Goal: Task Accomplishment & Management: Complete application form

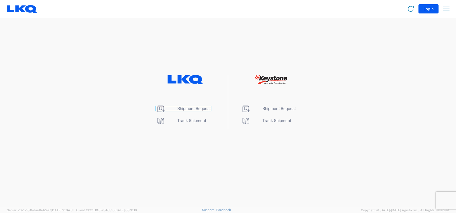
click at [189, 108] on span "Shipment Request" at bounding box center [194, 108] width 34 height 5
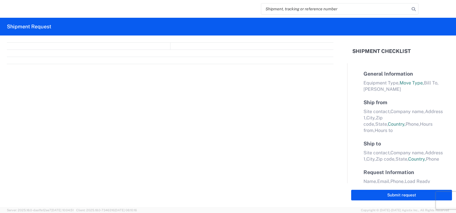
select select "FULL"
select select "LBS"
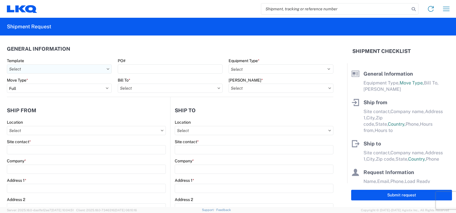
click at [97, 70] on input "Template" at bounding box center [59, 68] width 105 height 9
type input "1150"
click at [69, 95] on div "1150_Fayetteville_1760_Houston" at bounding box center [58, 94] width 100 height 9
type input "1150_Fayetteville_1760_Houston"
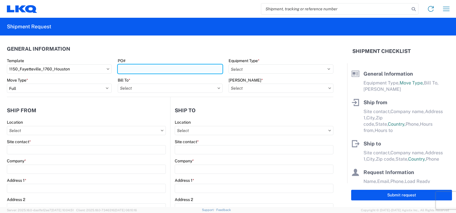
click at [139, 68] on input "PO#" at bounding box center [170, 68] width 105 height 9
select select
type input "Shipping"
type input "[GEOGRAPHIC_DATA], [GEOGRAPHIC_DATA] (f/k/a [PERSON_NAME] Auto Salvage)"
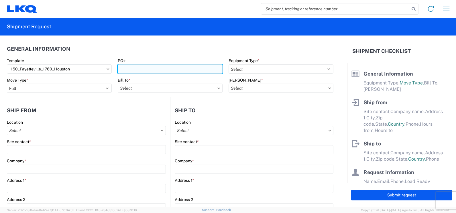
type input "[STREET_ADDRESS][PERSON_NAME]"
type input "[GEOGRAPHIC_DATA]"
type input "72701"
type input "Receiving"
type input "LKQ Best Core"
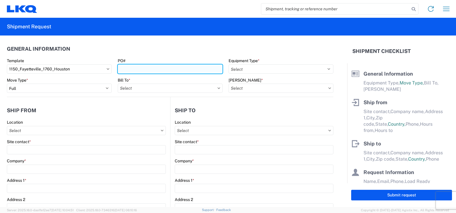
type input "[STREET_ADDRESS]"
type input "[GEOGRAPHIC_DATA]"
type input "77038"
type input "[DATE]"
type input "42000"
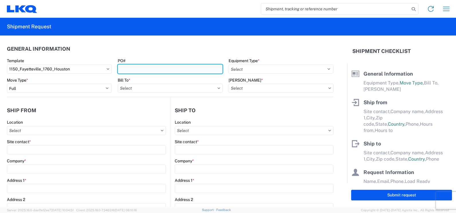
type input "Miscellaneous (alt, comp, conv, etc)"
type input "1"
type input "12"
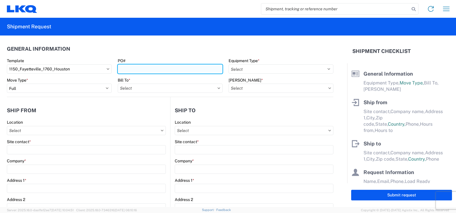
select select "IN"
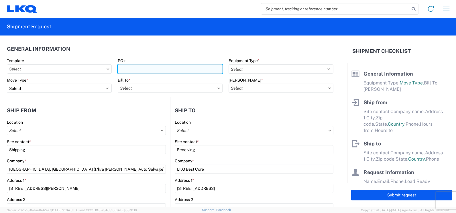
select select "US"
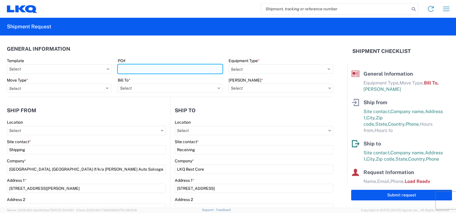
type input "1150 - Fayetteville AR (f k a [PERSON_NAME] Auto Salvage)"
type input "1760 - LKQ Best Core"
type input "1760-1300-50180-0000 - 1760 Freight In - Cores"
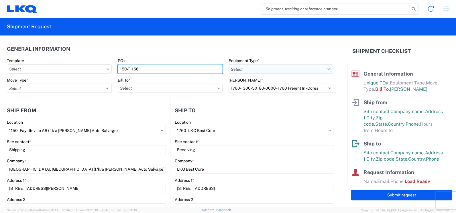
type input "150-T1156"
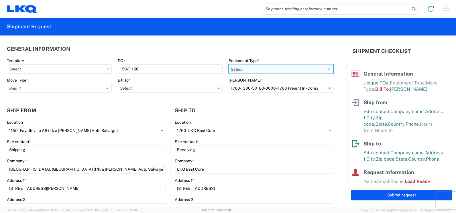
click at [266, 68] on select "Select 53’ Dry Van Flatbed Dropdeck (van) Lowboy (flatbed) Rail" at bounding box center [281, 68] width 105 height 9
select select "STDV"
click at [229, 64] on select "Select 53’ Dry Van Flatbed Dropdeck (van) Lowboy (flatbed) Rail" at bounding box center [281, 68] width 105 height 9
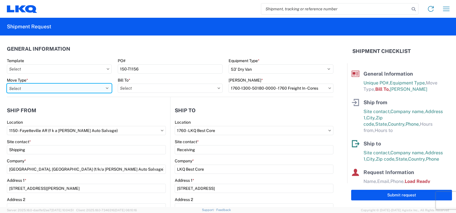
click at [48, 90] on select "Select Full Partial TL" at bounding box center [59, 88] width 105 height 9
select select "FULL"
click at [7, 84] on select "Select Full Partial TL" at bounding box center [59, 88] width 105 height 9
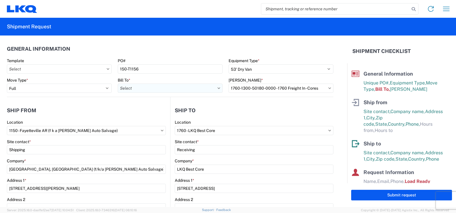
click at [142, 88] on input "Bill To *" at bounding box center [170, 88] width 105 height 9
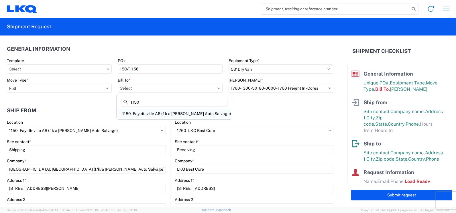
type input "1150"
click at [153, 115] on div "1150 - Fayetteville AR (f k a [PERSON_NAME] Auto Salvage)" at bounding box center [174, 113] width 113 height 9
type input "1150 - Fayetteville AR (f k a [PERSON_NAME] Auto Salvage)"
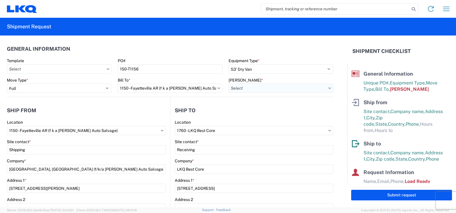
click at [317, 90] on input "[PERSON_NAME] *" at bounding box center [281, 88] width 105 height 9
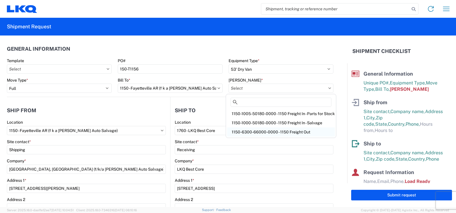
click at [299, 132] on div "1150-6300-66000-0000 - 1150 Freight Out" at bounding box center [281, 131] width 108 height 9
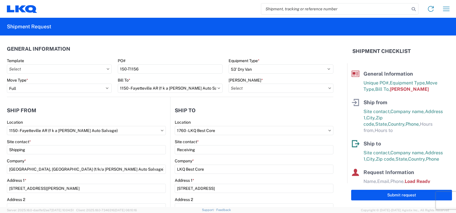
type input "1150-6300-66000-0000 - 1150 Freight Out"
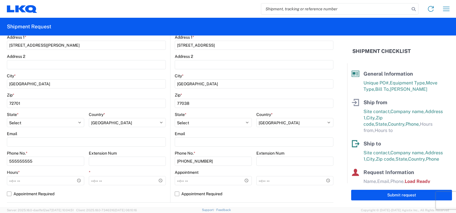
scroll to position [172, 0]
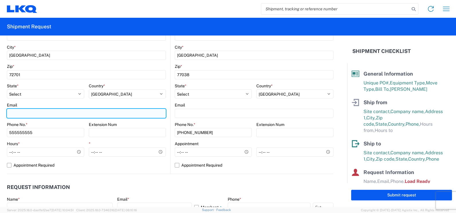
click at [46, 115] on input "Email" at bounding box center [86, 113] width 159 height 9
type input "[EMAIL_ADDRESS][DOMAIN_NAME]"
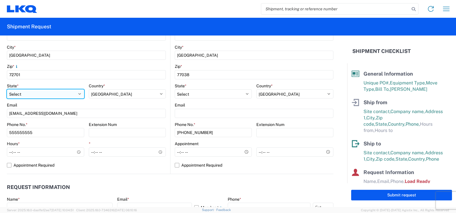
click at [23, 94] on select "Select [US_STATE] [US_STATE] [US_STATE] [US_STATE] Armed Forces Americas Armed …" at bounding box center [45, 93] width 77 height 9
select select "AR"
click at [7, 89] on select "Select [US_STATE] [US_STATE] [US_STATE] [US_STATE] Armed Forces Americas Armed …" at bounding box center [45, 93] width 77 height 9
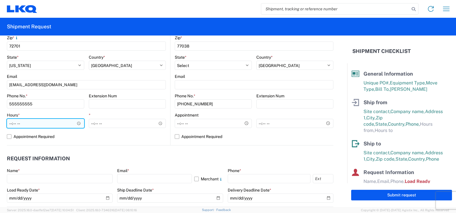
click at [28, 122] on input "Hours *" at bounding box center [45, 123] width 77 height 9
type input "09:00"
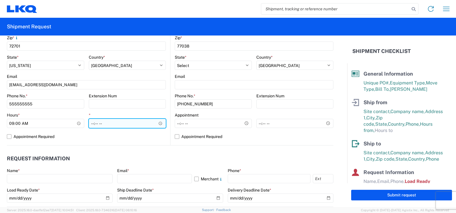
click at [93, 125] on input "*" at bounding box center [127, 123] width 77 height 9
type input "15:00"
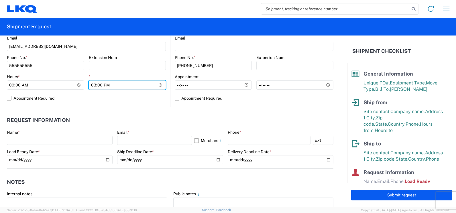
scroll to position [229, 0]
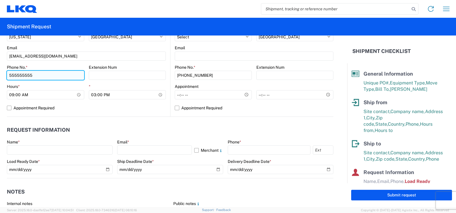
click at [33, 76] on input "555555555" at bounding box center [45, 75] width 77 height 9
type input "5"
type input "4796858886"
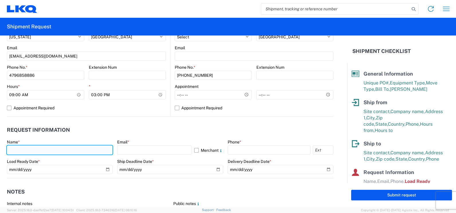
click at [47, 149] on input "text" at bounding box center [60, 150] width 106 height 9
type input "[PERSON_NAME]"
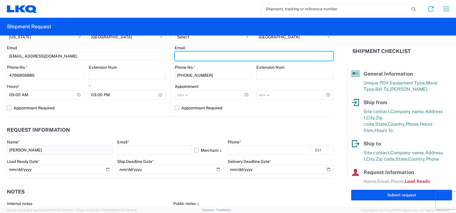
type input "[EMAIL_ADDRESS][DOMAIN_NAME]"
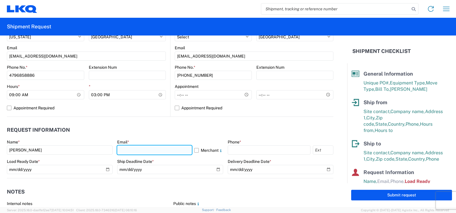
click at [132, 149] on input "text" at bounding box center [154, 150] width 74 height 9
type input "[EMAIL_ADDRESS][DOMAIN_NAME]"
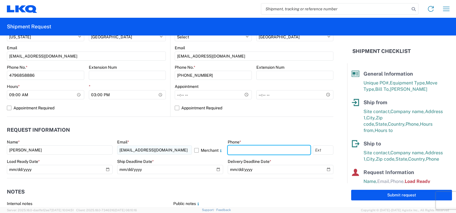
type input "4795277148"
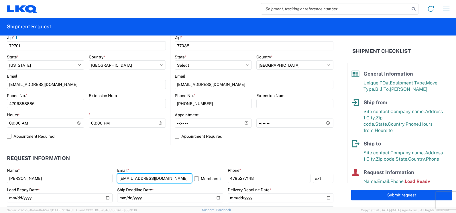
scroll to position [201, 0]
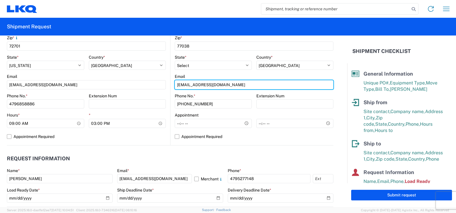
drag, startPoint x: 217, startPoint y: 84, endPoint x: 170, endPoint y: 83, distance: 46.1
click at [170, 83] on main "1760 Location 1760 - LKQ Best Core Site contact * Receiving Company * LKQ Best …" at bounding box center [251, 32] width 163 height 226
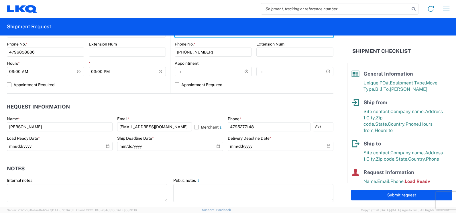
scroll to position [258, 0]
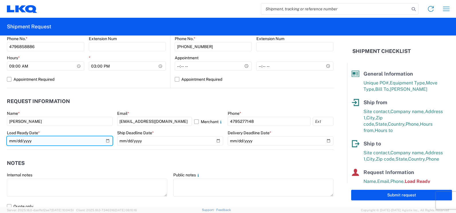
click at [105, 141] on input "[DATE]" at bounding box center [60, 140] width 106 height 9
type input "[DATE]"
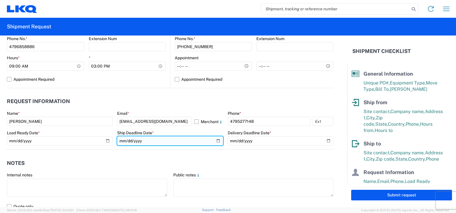
click at [215, 143] on input "date" at bounding box center [170, 140] width 106 height 9
type input "[DATE]"
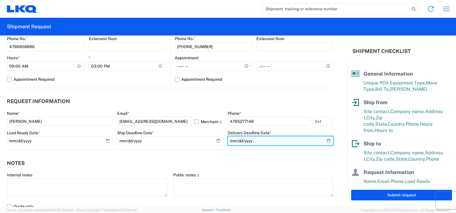
drag, startPoint x: 325, startPoint y: 139, endPoint x: 319, endPoint y: 141, distance: 5.4
click at [325, 139] on input "date" at bounding box center [281, 140] width 106 height 9
type input "[DATE]"
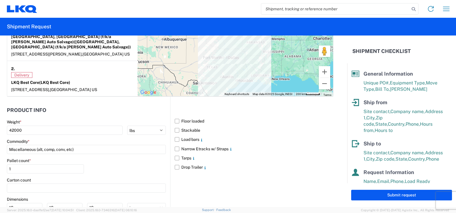
scroll to position [487, 0]
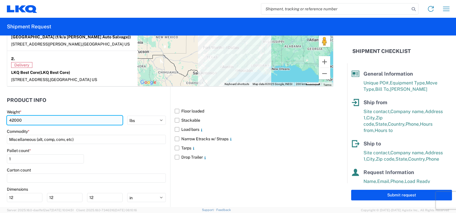
click at [28, 117] on input "42000" at bounding box center [65, 120] width 116 height 9
type input "4"
type input "39190"
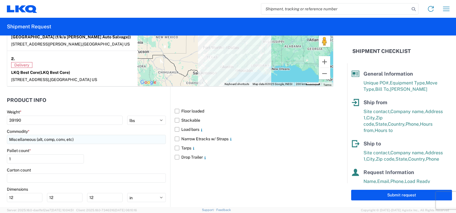
click at [84, 136] on input "Miscellaneous (alt, comp, conv, etc)" at bounding box center [86, 139] width 159 height 9
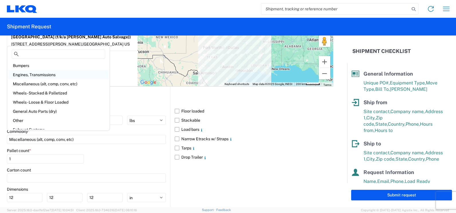
click at [52, 76] on div "Engines, Transmissions" at bounding box center [58, 74] width 100 height 9
type input "Engines, Transmissions"
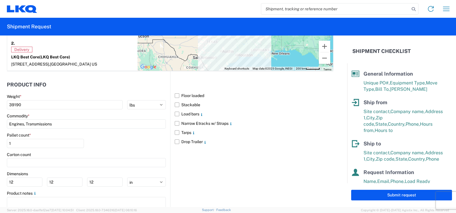
scroll to position [516, 0]
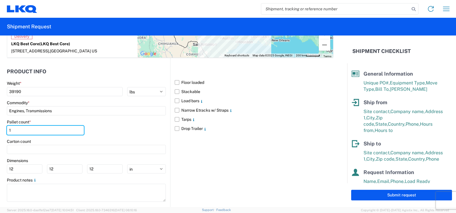
drag, startPoint x: 17, startPoint y: 124, endPoint x: -10, endPoint y: 123, distance: 27.8
click at [0, 123] on html "Home Shipment request Shipment tracking Shipment Request General Information Te…" at bounding box center [228, 106] width 456 height 213
type input "28"
click at [176, 78] on label "Floor loaded" at bounding box center [254, 82] width 159 height 9
click at [0, 0] on input "Floor loaded" at bounding box center [0, 0] width 0 height 0
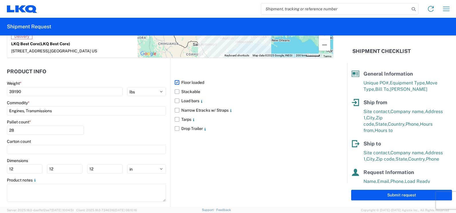
click at [176, 87] on label "Stackable" at bounding box center [254, 91] width 159 height 9
click at [0, 0] on input "Stackable" at bounding box center [0, 0] width 0 height 0
click at [175, 96] on label "Load bars" at bounding box center [254, 100] width 159 height 9
click at [0, 0] on input "Load bars" at bounding box center [0, 0] width 0 height 0
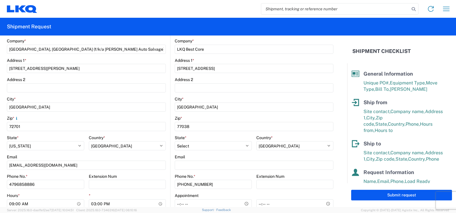
scroll to position [91, 0]
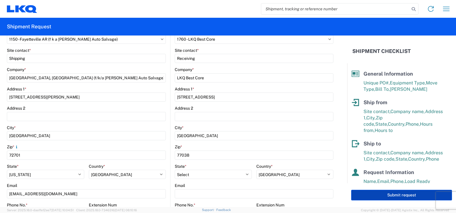
click at [370, 192] on button "Submit request" at bounding box center [401, 195] width 101 height 11
